Goal: Transaction & Acquisition: Purchase product/service

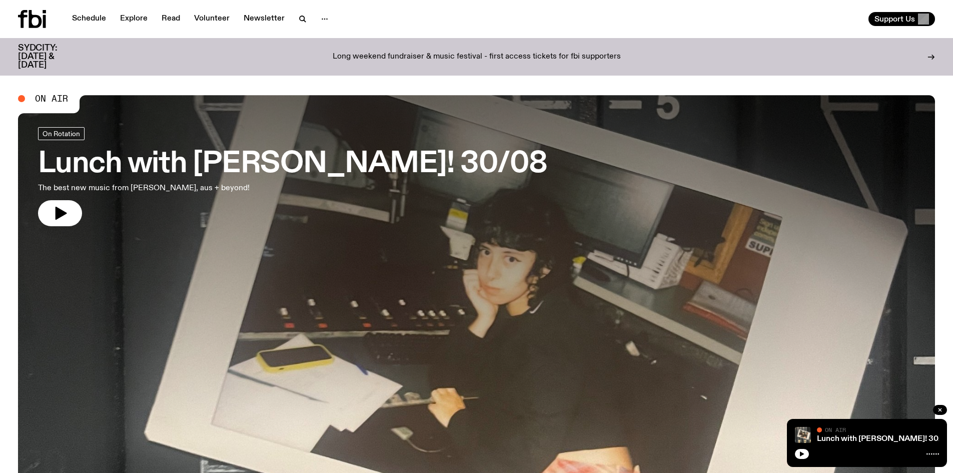
click at [480, 53] on p "Long weekend fundraiser & music festival - first access tickets for fbi support…" at bounding box center [477, 57] width 288 height 9
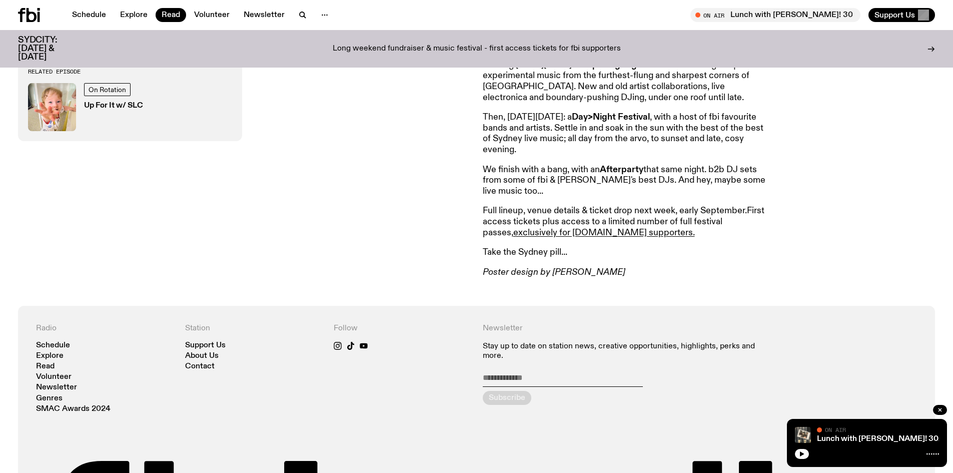
scroll to position [547, 0]
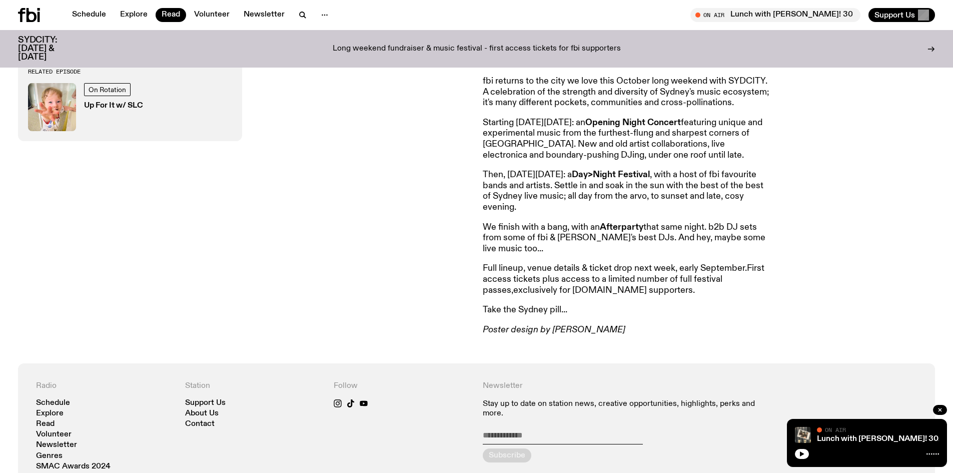
click at [545, 294] on link "exclusively for fbi.radio supporters." at bounding box center [604, 290] width 182 height 9
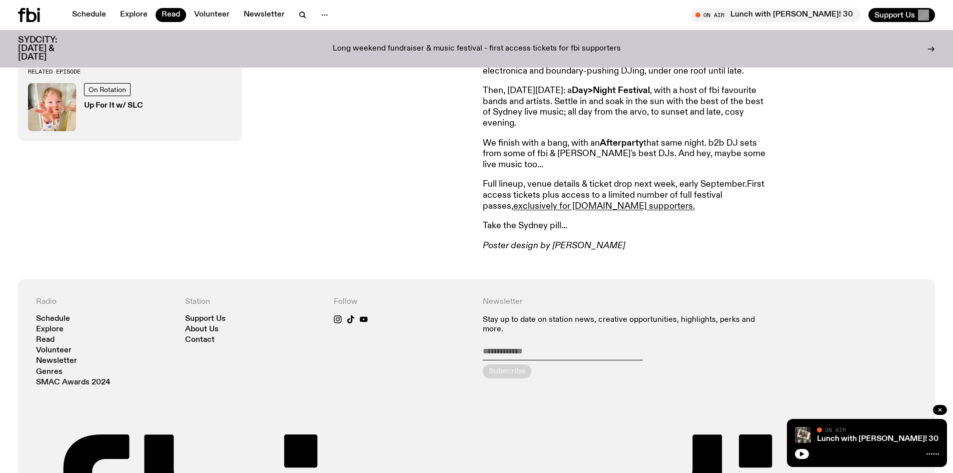
scroll to position [648, 0]
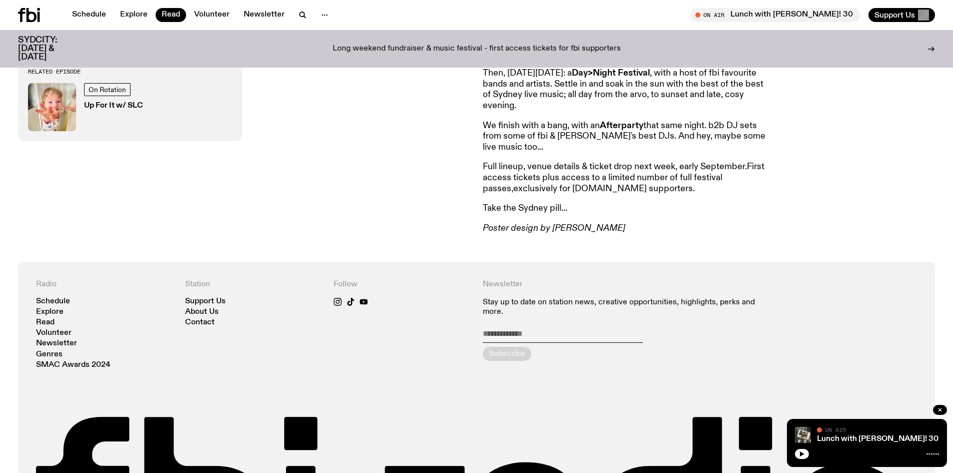
click at [564, 193] on link "exclusively for [DOMAIN_NAME] supporters." at bounding box center [604, 188] width 182 height 9
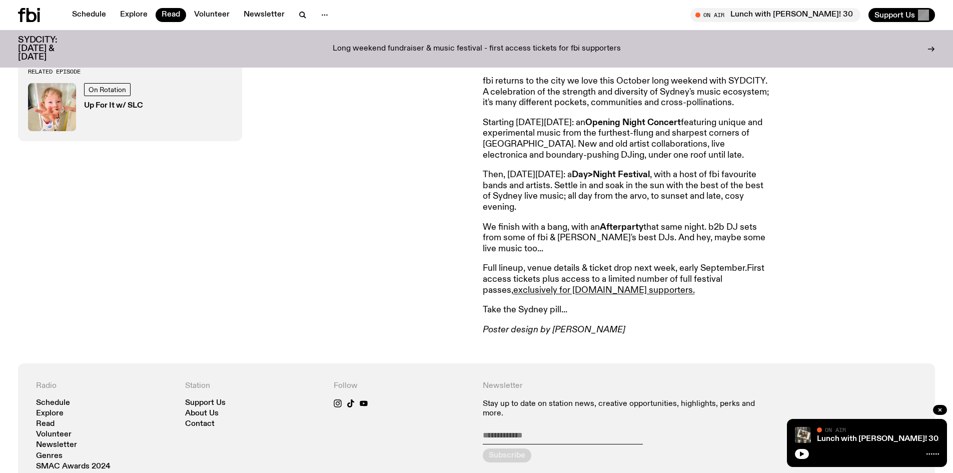
scroll to position [647, 0]
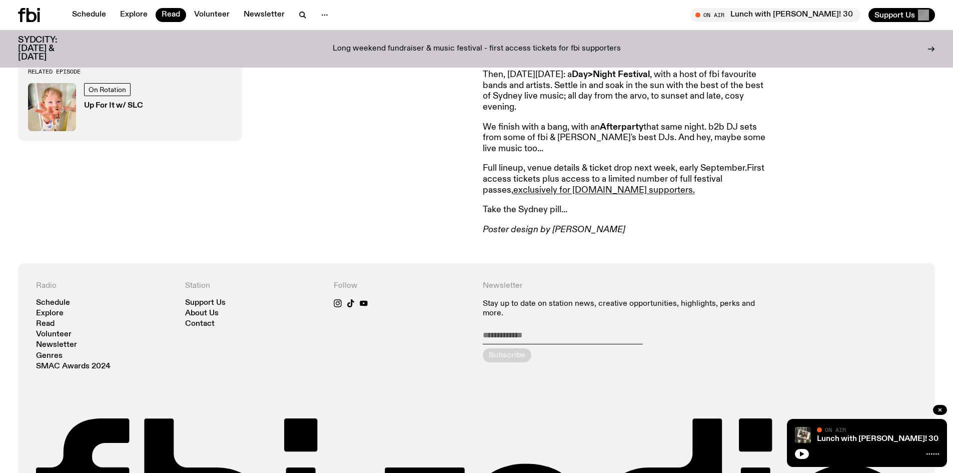
click at [486, 335] on input "email" at bounding box center [563, 337] width 160 height 14
type input "**********"
click at [513, 356] on div "submit" at bounding box center [507, 355] width 49 height 14
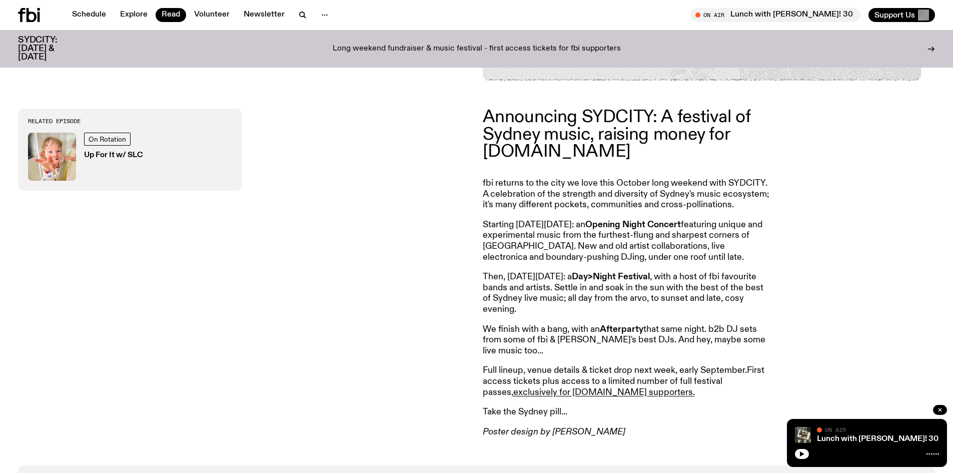
scroll to position [595, 0]
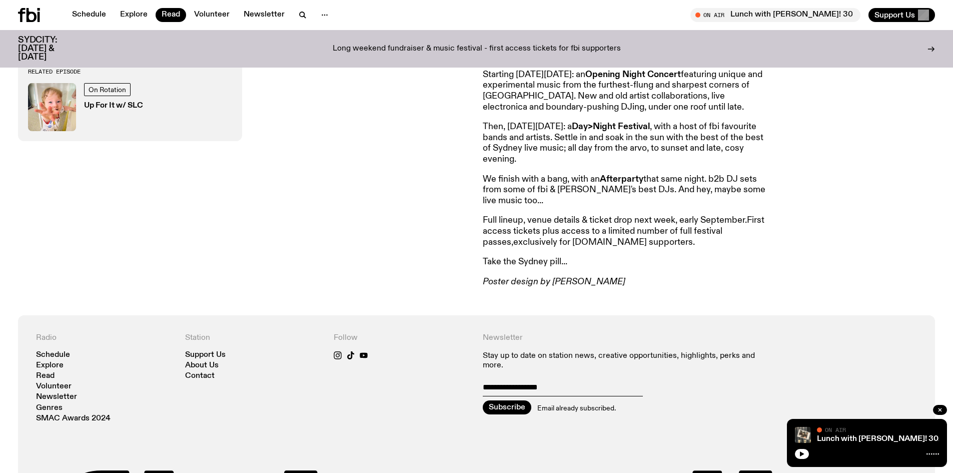
click at [556, 244] on link "exclusively for [DOMAIN_NAME] supporters." at bounding box center [604, 242] width 182 height 9
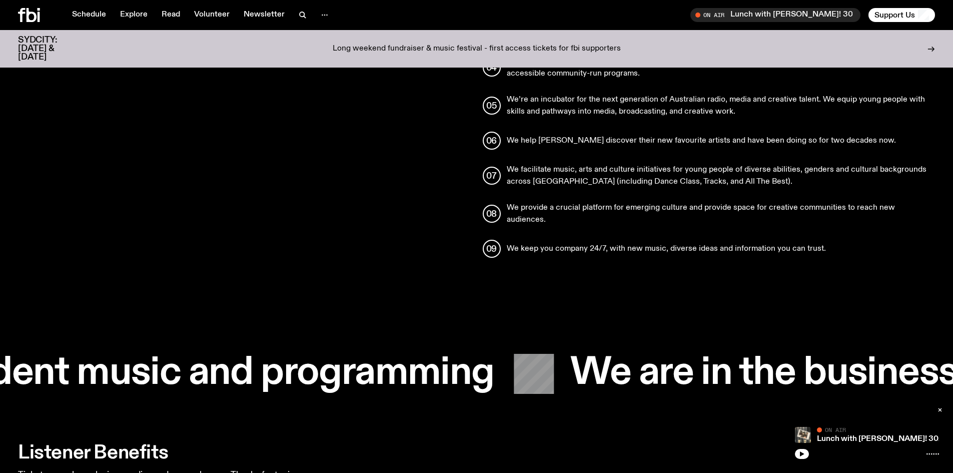
scroll to position [999, 0]
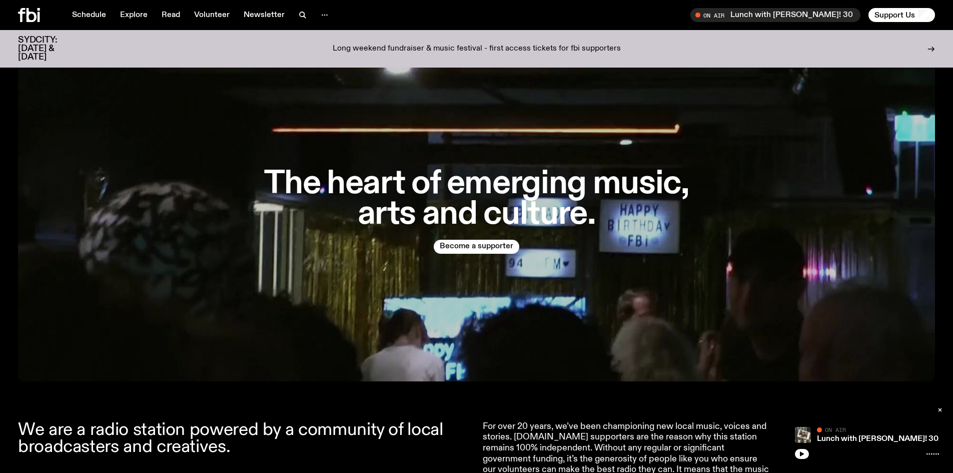
scroll to position [50, 0]
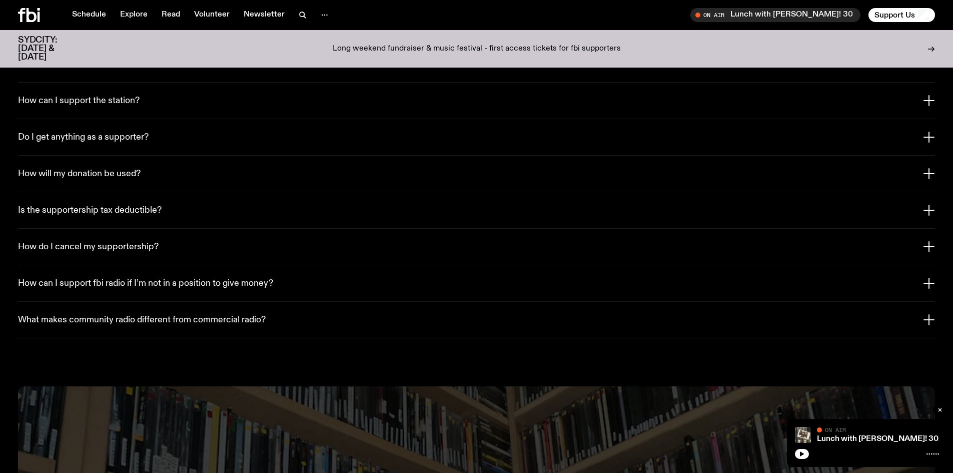
scroll to position [1834, 0]
click at [542, 45] on p "Long weekend fundraiser & music festival - first access tickets for fbi support…" at bounding box center [477, 49] width 288 height 9
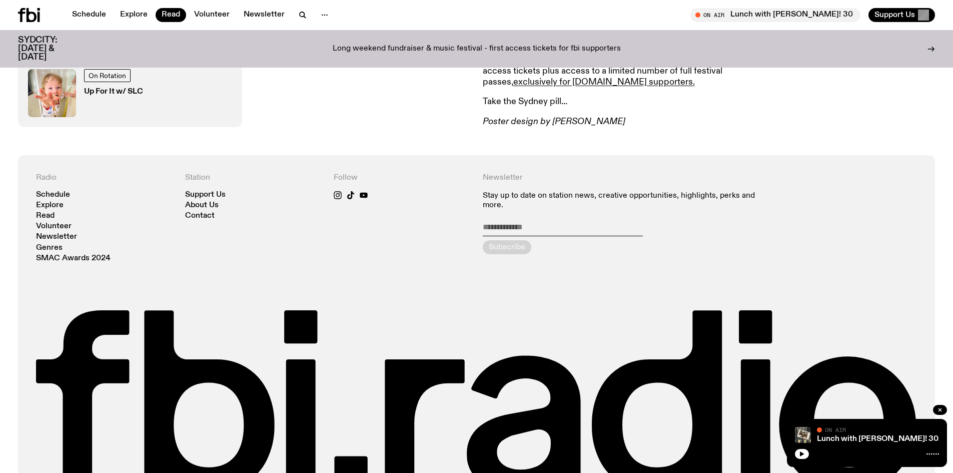
scroll to position [845, 0]
